Goal: Contribute content: Contribute content

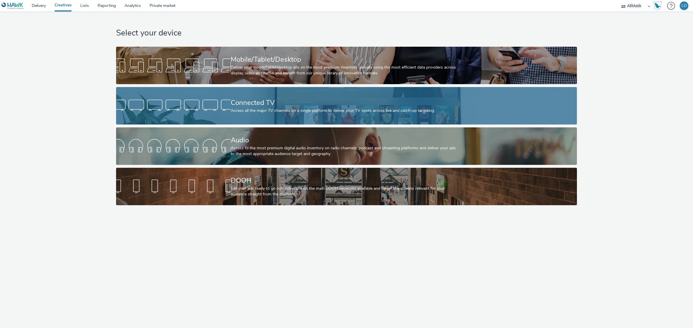
click at [233, 101] on div "Connected TV" at bounding box center [345, 103] width 229 height 10
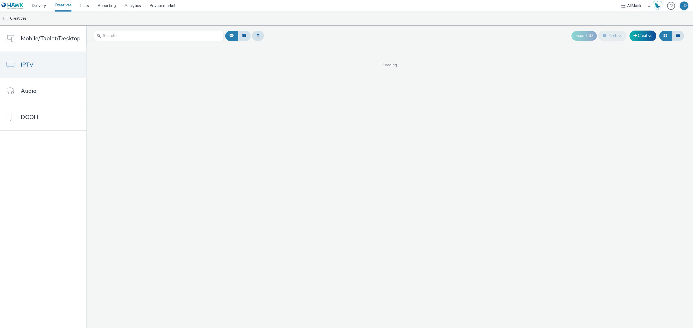
click at [199, 90] on div "Export ID Archive Creative Loading" at bounding box center [389, 177] width 606 height 303
click at [68, 9] on link "Creatives" at bounding box center [63, 6] width 26 height 12
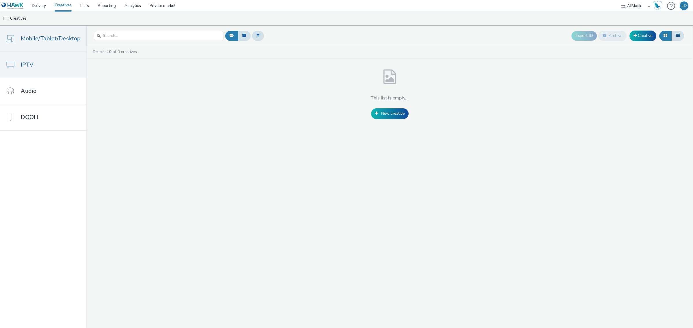
click at [64, 44] on link "Mobile/Tablet/Desktop" at bounding box center [43, 39] width 86 height 26
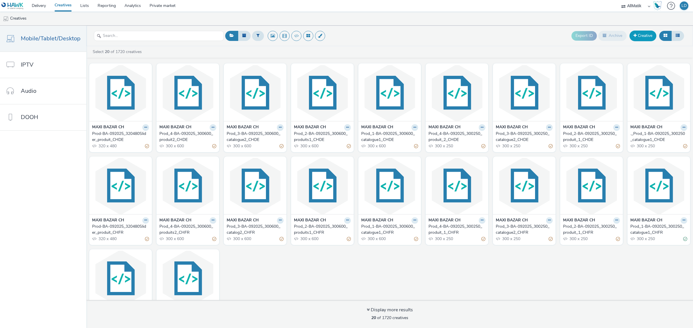
click at [635, 35] on span at bounding box center [634, 35] width 3 height 4
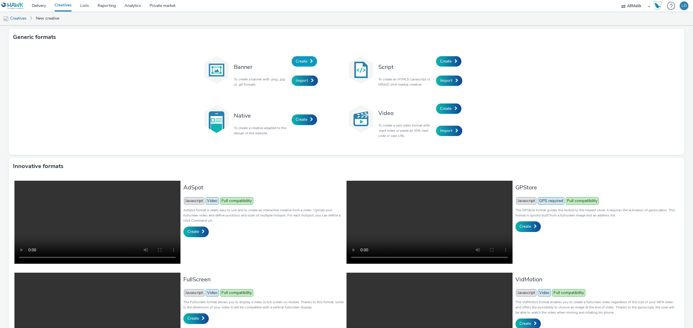
click at [299, 61] on span "Create" at bounding box center [302, 61] width 12 height 5
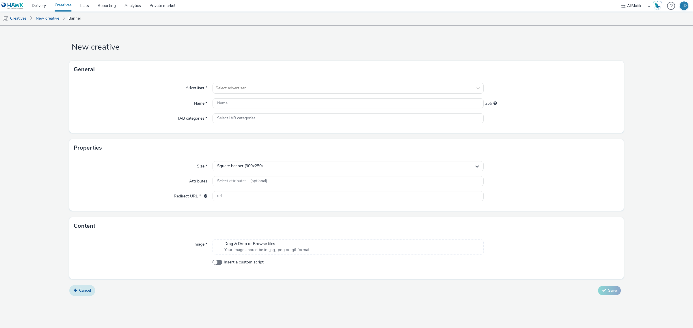
click at [79, 293] on span "Cancel" at bounding box center [85, 290] width 12 height 5
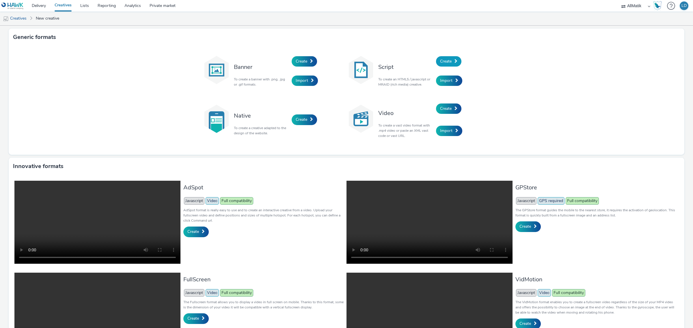
click at [440, 64] on link "Create" at bounding box center [448, 61] width 25 height 10
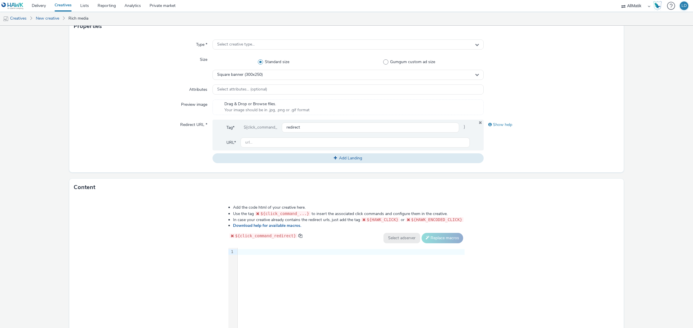
scroll to position [167, 0]
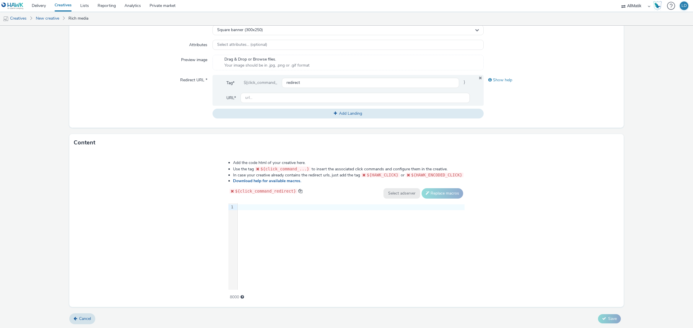
click at [87, 319] on span "Cancel" at bounding box center [85, 318] width 12 height 5
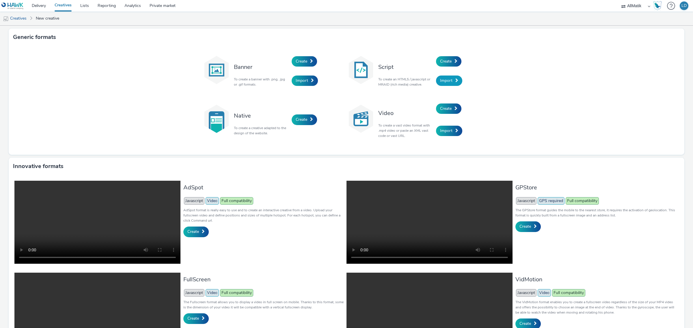
click at [451, 78] on link "Import" at bounding box center [449, 81] width 26 height 10
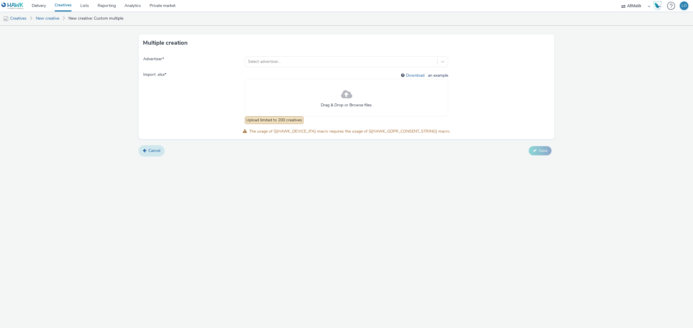
click at [151, 150] on span "Cancel" at bounding box center [154, 150] width 12 height 5
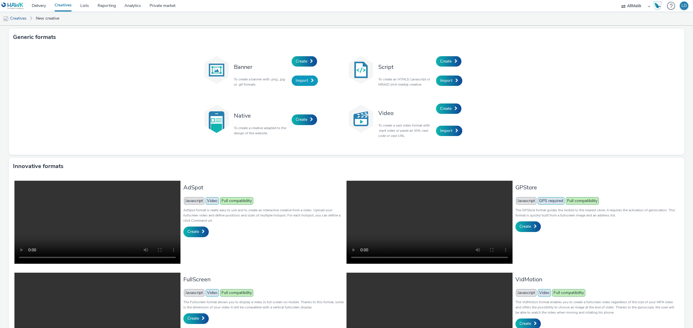
click at [299, 77] on link "Import" at bounding box center [304, 81] width 26 height 10
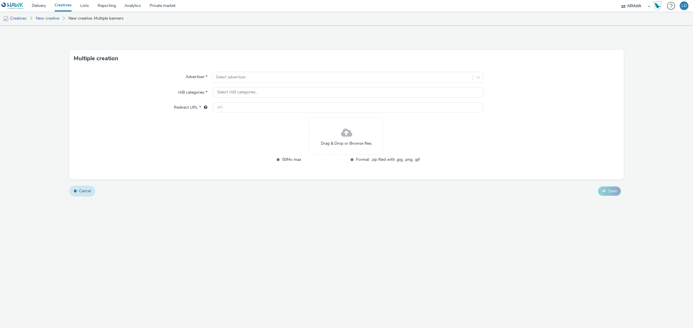
click at [80, 188] on span "Cancel" at bounding box center [85, 190] width 12 height 5
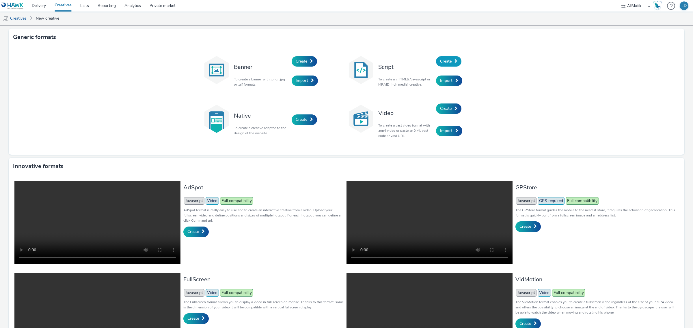
click at [442, 63] on span "Create" at bounding box center [446, 61] width 12 height 5
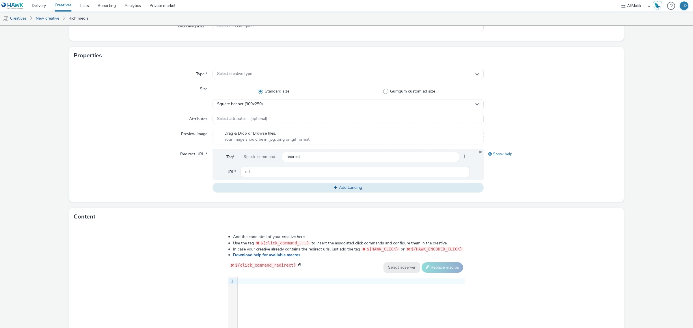
scroll to position [167, 0]
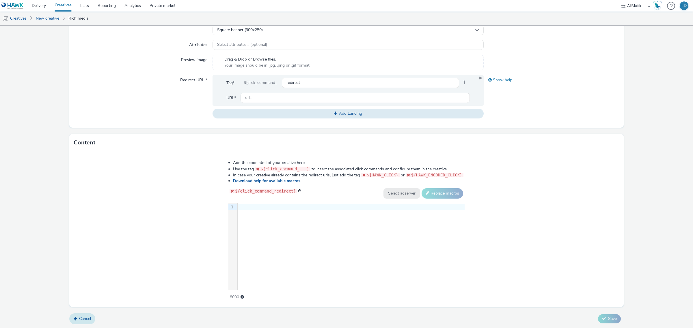
click at [84, 324] on link "Cancel" at bounding box center [82, 319] width 26 height 11
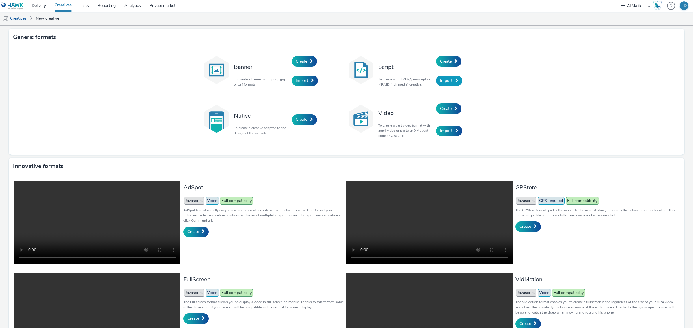
click at [450, 83] on link "Import" at bounding box center [449, 81] width 26 height 10
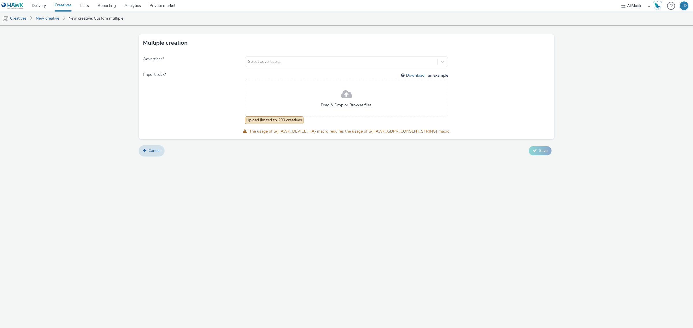
click at [416, 76] on link "Download" at bounding box center [416, 75] width 21 height 5
drag, startPoint x: 267, startPoint y: 120, endPoint x: 337, endPoint y: 123, distance: 70.2
click at [337, 123] on div "Download an example Drag & Drop or Browse files. Upload limited to 200 creatives" at bounding box center [346, 98] width 203 height 52
click at [237, 136] on div "Advertiser * Select advertiser... Import .xlsx * Download an example Drag & Dro…" at bounding box center [347, 96] width 416 height 88
drag, startPoint x: 253, startPoint y: 131, endPoint x: 328, endPoint y: 131, distance: 75.6
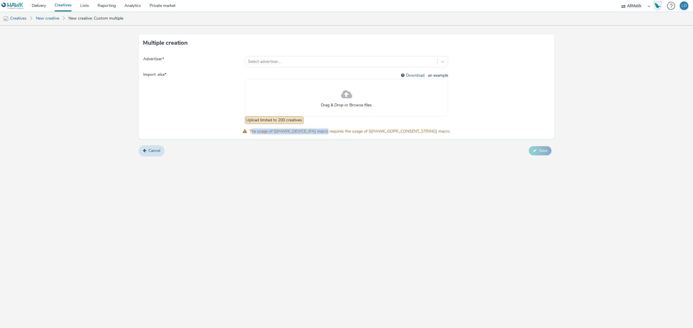
click at [328, 131] on span "The usage of ${HAWK_DEVICE_IFA} macro requires the usage of ${HAWK_GDPR_CONSENT…" at bounding box center [349, 131] width 201 height 5
drag, startPoint x: 335, startPoint y: 131, endPoint x: 416, endPoint y: 132, distance: 81.4
click at [416, 132] on span "The usage of ${HAWK_DEVICE_IFA} macro requires the usage of ${HAWK_GDPR_CONSENT…" at bounding box center [349, 131] width 201 height 5
drag, startPoint x: 369, startPoint y: 131, endPoint x: 437, endPoint y: 132, distance: 68.1
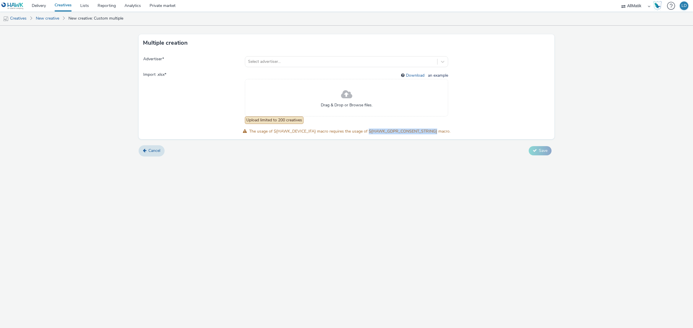
click at [437, 132] on span "The usage of ${HAWK_DEVICE_IFA} macro requires the usage of ${HAWK_GDPR_CONSENT…" at bounding box center [349, 131] width 201 height 5
drag, startPoint x: 437, startPoint y: 132, endPoint x: 368, endPoint y: 131, distance: 68.7
click at [368, 131] on span "The usage of ${HAWK_DEVICE_IFA} macro requires the usage of ${HAWK_GDPR_CONSENT…" at bounding box center [349, 131] width 201 height 5
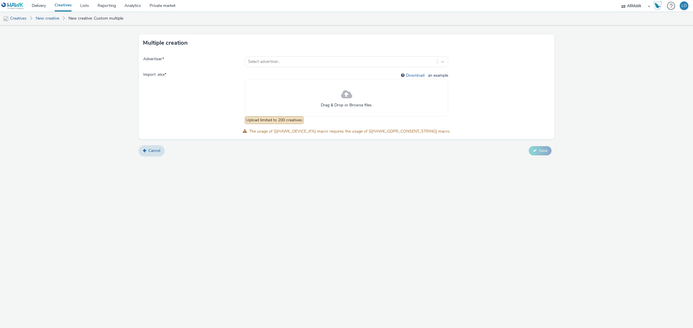
click at [368, 131] on span "The usage of ${HAWK_DEVICE_IFA} macro requires the usage of ${HAWK_GDPR_CONSENT…" at bounding box center [349, 131] width 201 height 5
drag, startPoint x: 368, startPoint y: 131, endPoint x: 391, endPoint y: 131, distance: 23.4
click at [391, 131] on span "The usage of ${HAWK_DEVICE_IFA} macro requires the usage of ${HAWK_GDPR_CONSENT…" at bounding box center [349, 131] width 201 height 5
click at [421, 131] on span "The usage of ${HAWK_DEVICE_IFA} macro requires the usage of ${HAWK_GDPR_CONSENT…" at bounding box center [349, 131] width 201 height 5
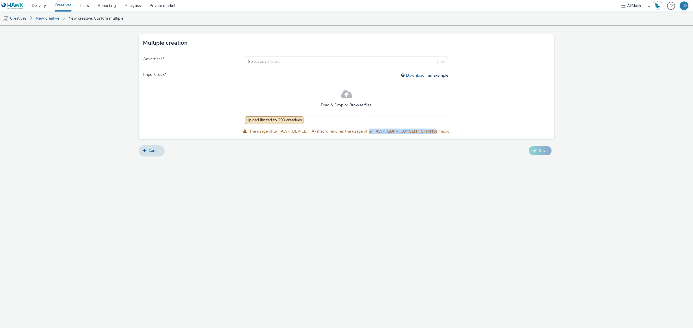
drag, startPoint x: 436, startPoint y: 130, endPoint x: 369, endPoint y: 132, distance: 67.2
click at [369, 132] on span "The usage of ${HAWK_DEVICE_IFA} macro requires the usage of ${HAWK_GDPR_CONSENT…" at bounding box center [349, 131] width 201 height 5
drag, startPoint x: 369, startPoint y: 132, endPoint x: 435, endPoint y: 130, distance: 66.7
click at [435, 130] on span "The usage of ${HAWK_DEVICE_IFA} macro requires the usage of ${HAWK_GDPR_CONSENT…" at bounding box center [349, 131] width 201 height 5
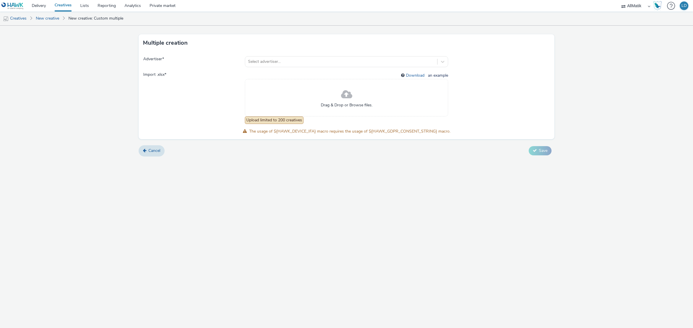
click at [422, 144] on form "Multiple creation Advertiser * Select advertiser... Import .xlsx * Download an …" at bounding box center [346, 93] width 693 height 135
click at [152, 153] on span "Cancel" at bounding box center [154, 150] width 12 height 5
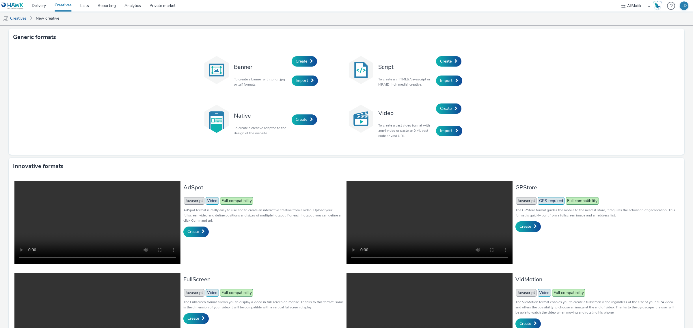
click at [383, 111] on h3 "Video" at bounding box center [405, 113] width 55 height 8
click at [388, 131] on p "To create a vast video format with .mp4 video or paste an XML vast code or vast…" at bounding box center [405, 131] width 55 height 16
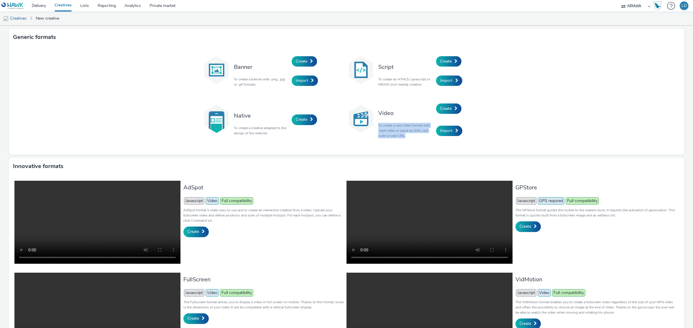
click at [393, 132] on p "To create a vast video format with .mp4 video or paste an XML vast code or vast…" at bounding box center [405, 131] width 55 height 16
click at [384, 124] on p "To create a vast video format with .mp4 video or paste an XML vast code or vast…" at bounding box center [405, 131] width 55 height 16
click at [386, 82] on p "To create an HTML5 / javascript or MRAID (rich media) creative." at bounding box center [405, 82] width 55 height 10
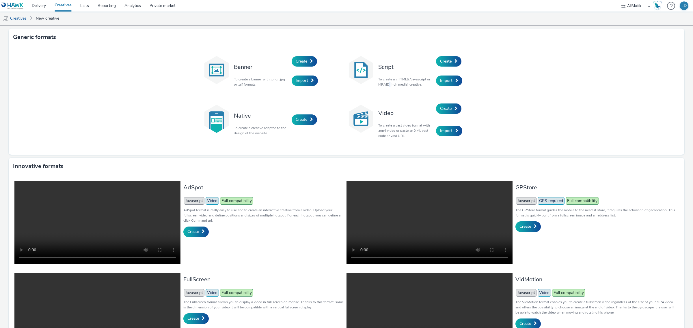
click at [386, 82] on p "To create an HTML5 / javascript or MRAID (rich media) creative." at bounding box center [405, 82] width 55 height 10
click at [253, 132] on p "To create a creative adapted to the design of the website." at bounding box center [261, 131] width 55 height 10
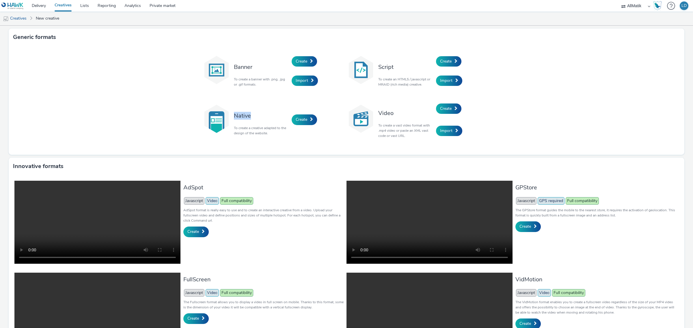
drag, startPoint x: 242, startPoint y: 115, endPoint x: 230, endPoint y: 115, distance: 12.7
click at [231, 115] on div "Native To create a creative adapted to the design of the website." at bounding box center [261, 119] width 61 height 39
click at [236, 126] on p "To create a creative adapted to the design of the website." at bounding box center [261, 131] width 55 height 10
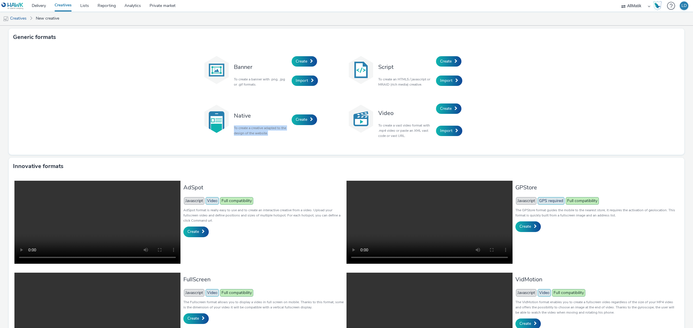
click at [243, 132] on p "To create a creative adapted to the design of the website." at bounding box center [261, 131] width 55 height 10
click at [246, 128] on p "To create a creative adapted to the design of the website." at bounding box center [261, 131] width 55 height 10
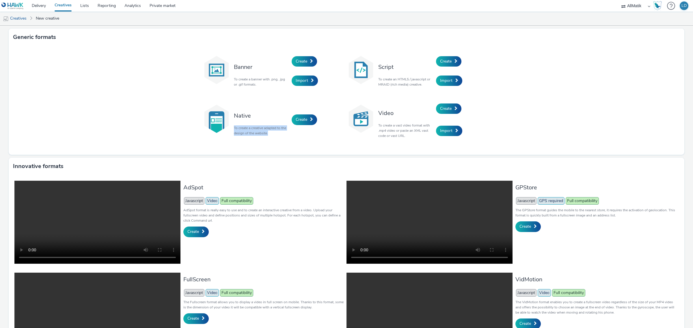
click at [246, 128] on p "To create a creative adapted to the design of the website." at bounding box center [261, 131] width 55 height 10
click at [395, 130] on p "To create a vast video format with .mp4 video or paste an XML vast code or vast…" at bounding box center [405, 131] width 55 height 16
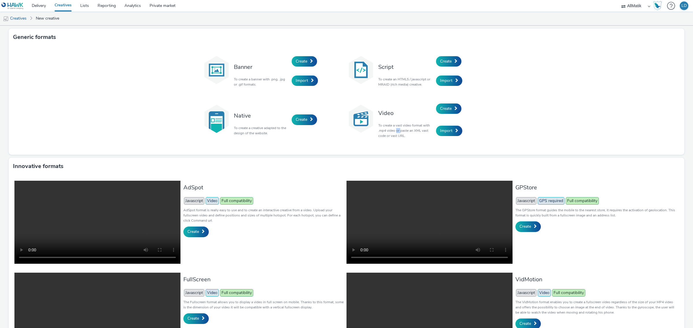
click at [395, 130] on p "To create a vast video format with .mp4 video or paste an XML vast code or vast…" at bounding box center [405, 131] width 55 height 16
click at [394, 130] on p "To create a vast video format with .mp4 video or paste an XML vast code or vast…" at bounding box center [405, 131] width 55 height 16
click at [393, 128] on p "To create a vast video format with .mp4 video or paste an XML vast code or vast…" at bounding box center [405, 131] width 55 height 16
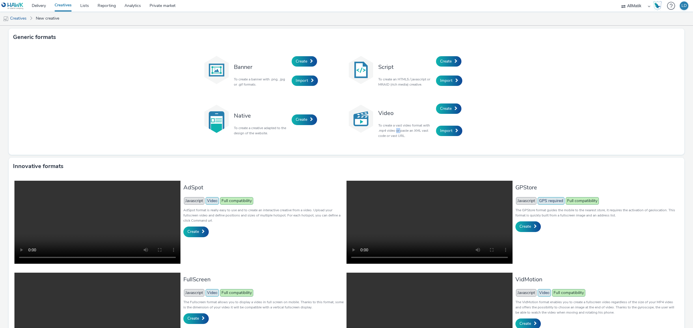
click at [393, 128] on p "To create a vast video format with .mp4 video or paste an XML vast code or vast…" at bounding box center [405, 131] width 55 height 16
click at [394, 128] on p "To create a vast video format with .mp4 video or paste an XML vast code or vast…" at bounding box center [405, 131] width 55 height 16
click at [14, 6] on img at bounding box center [12, 5] width 22 height 7
